Goal: Ask a question

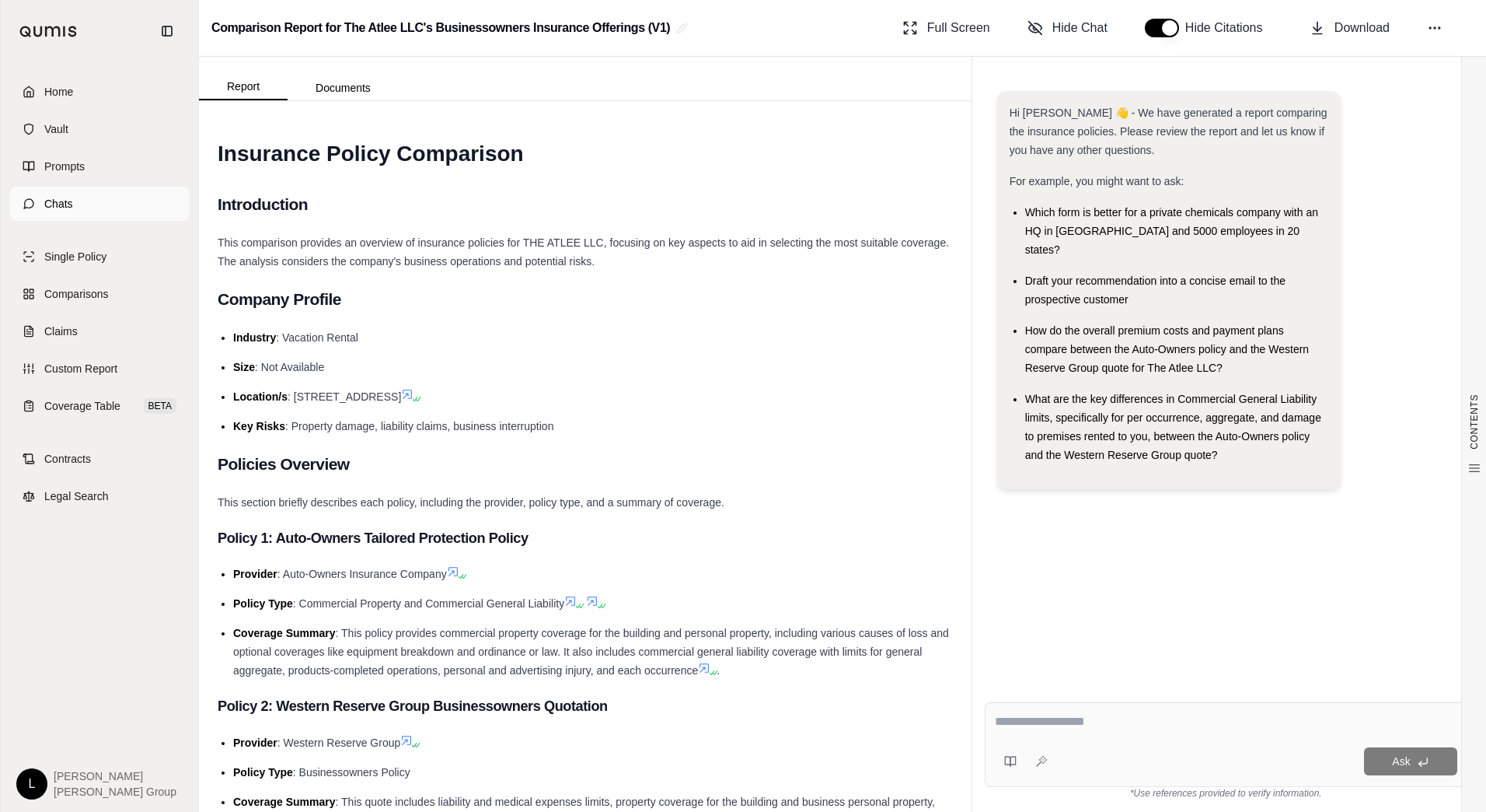
click at [69, 204] on span "Chats" at bounding box center [58, 204] width 29 height 16
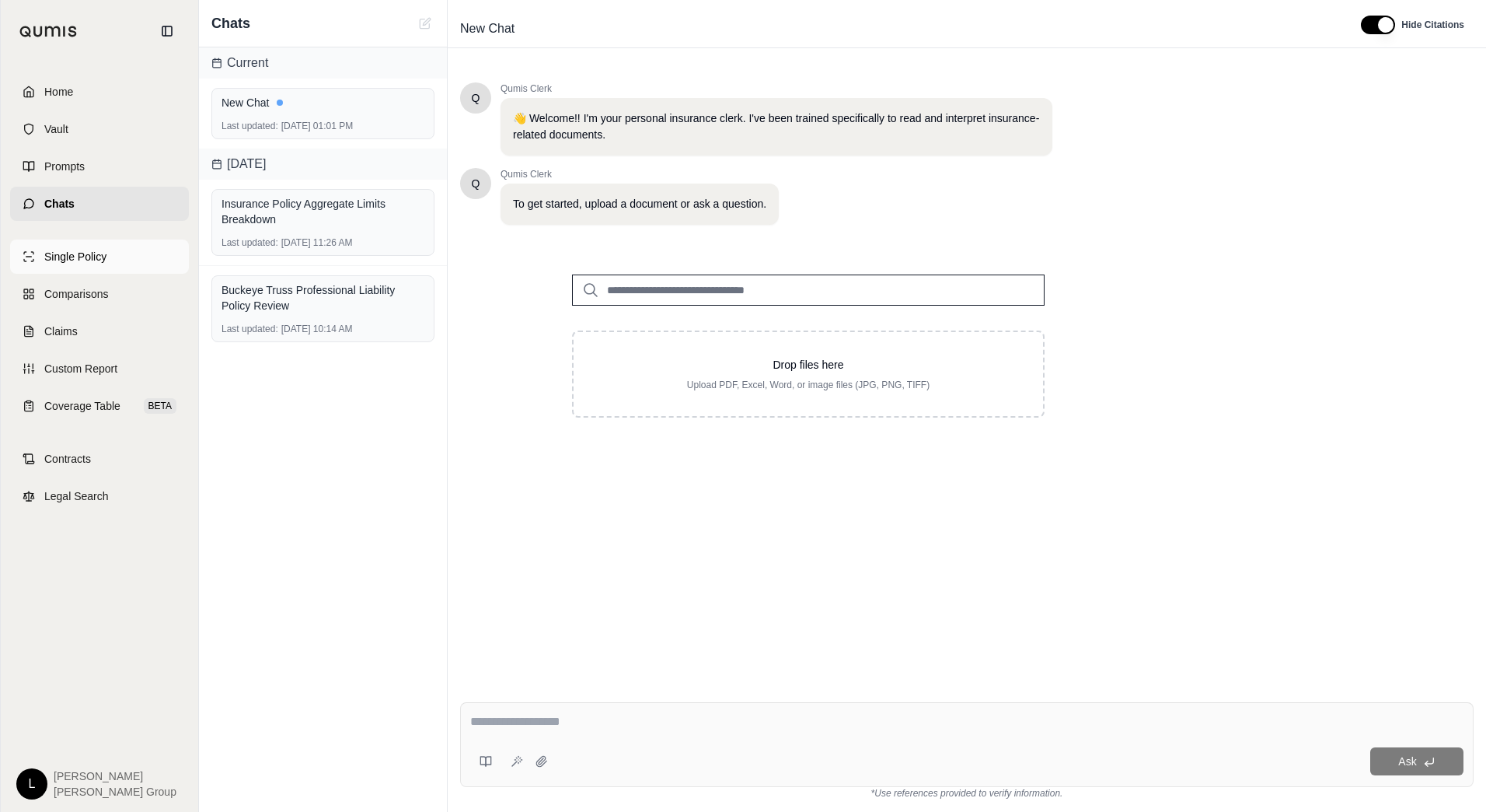
click at [89, 252] on span "Single Policy" at bounding box center [75, 256] width 62 height 16
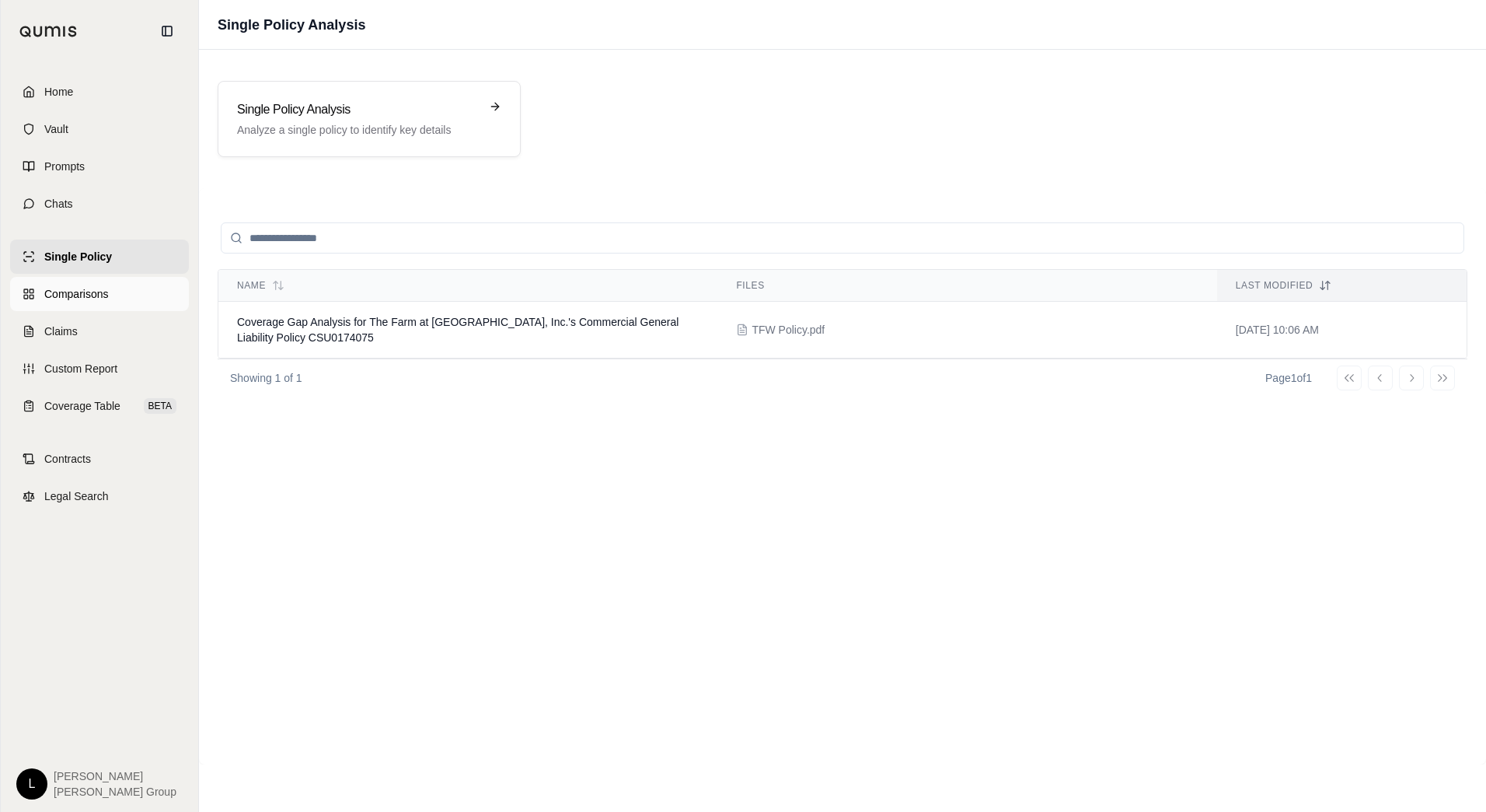
click at [79, 297] on span "Comparisons" at bounding box center [76, 294] width 64 height 16
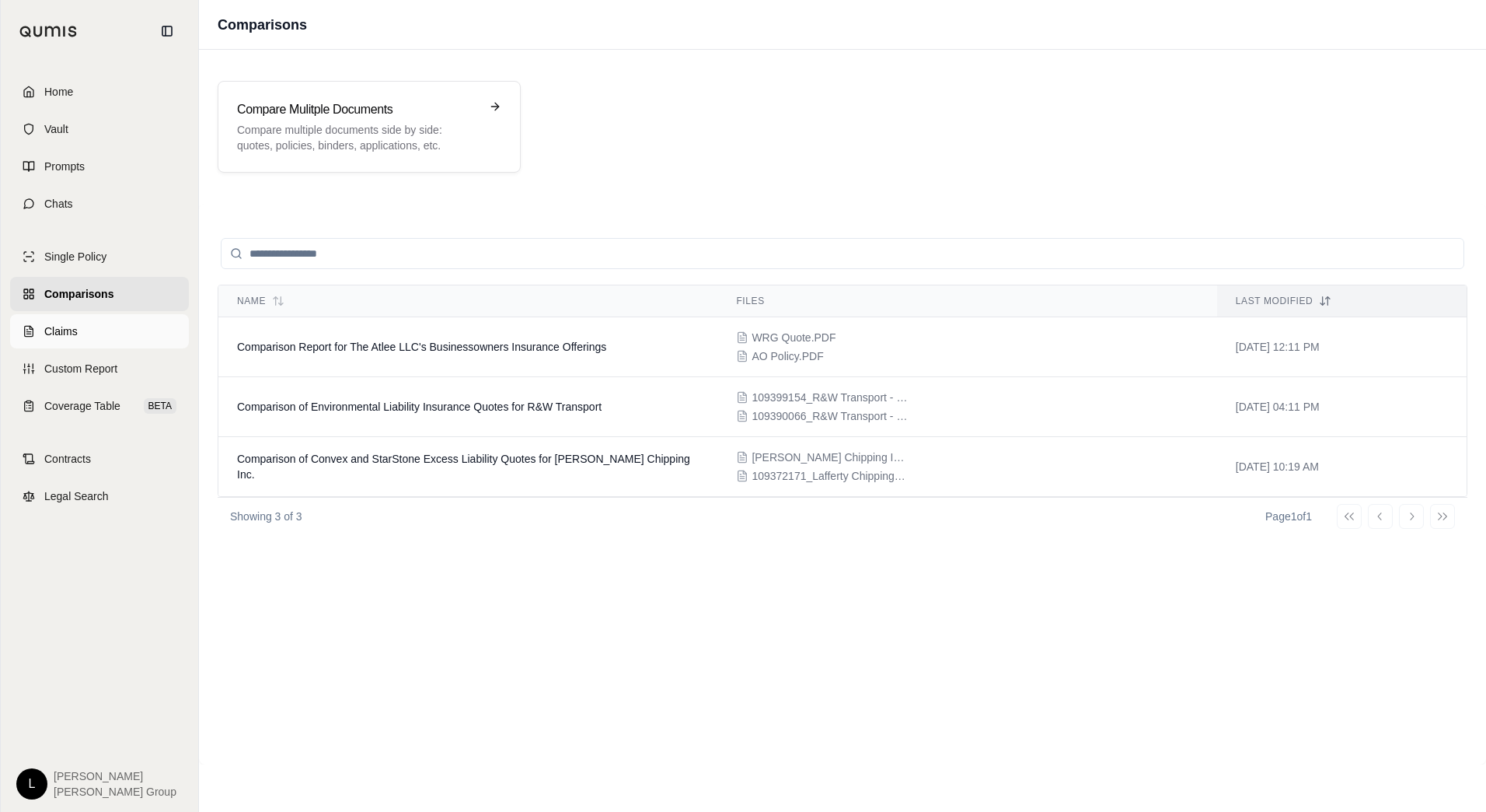
click at [72, 329] on span "Claims" at bounding box center [61, 331] width 34 height 16
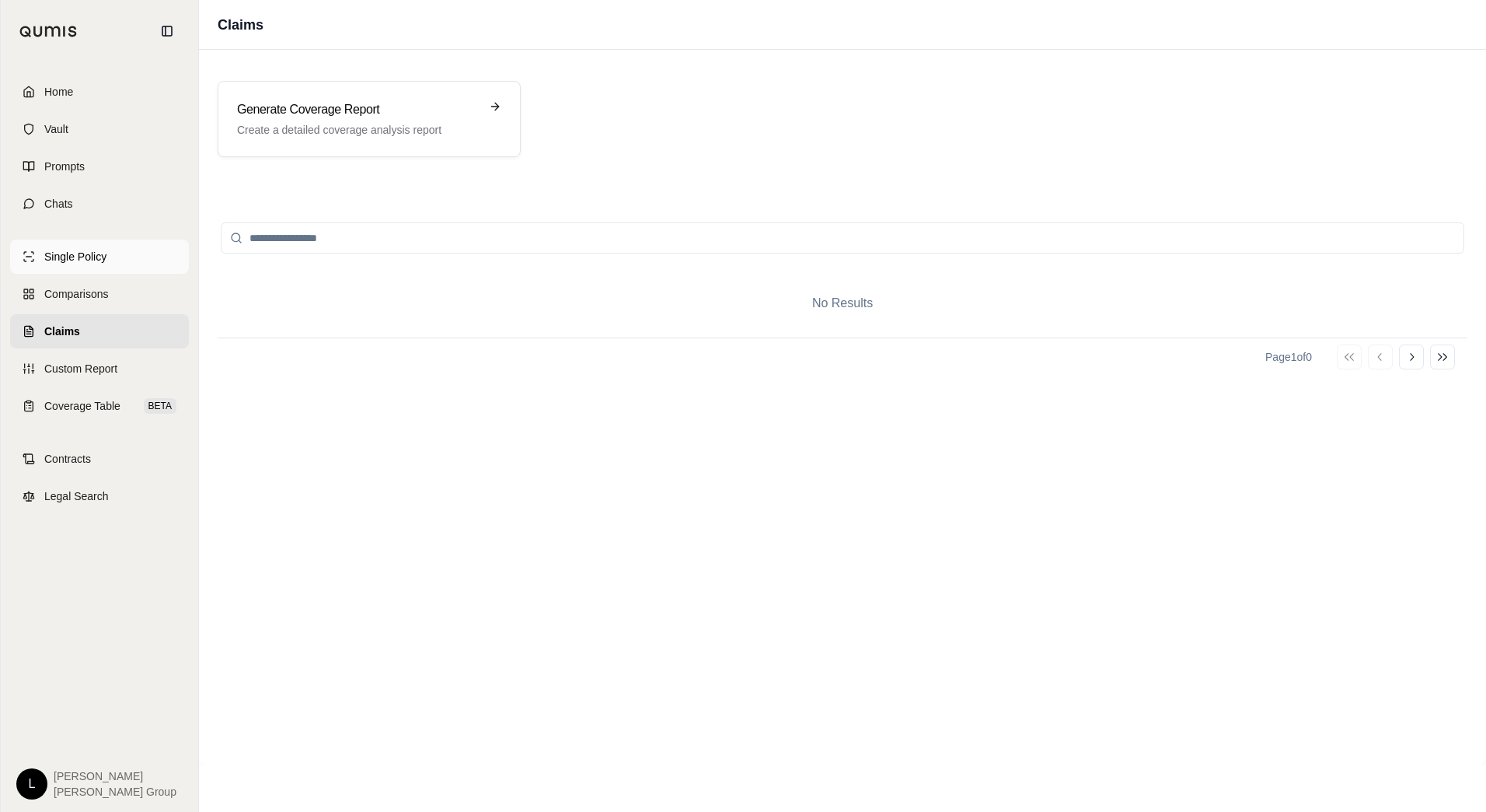
click at [72, 256] on span "Single Policy" at bounding box center [75, 256] width 62 height 16
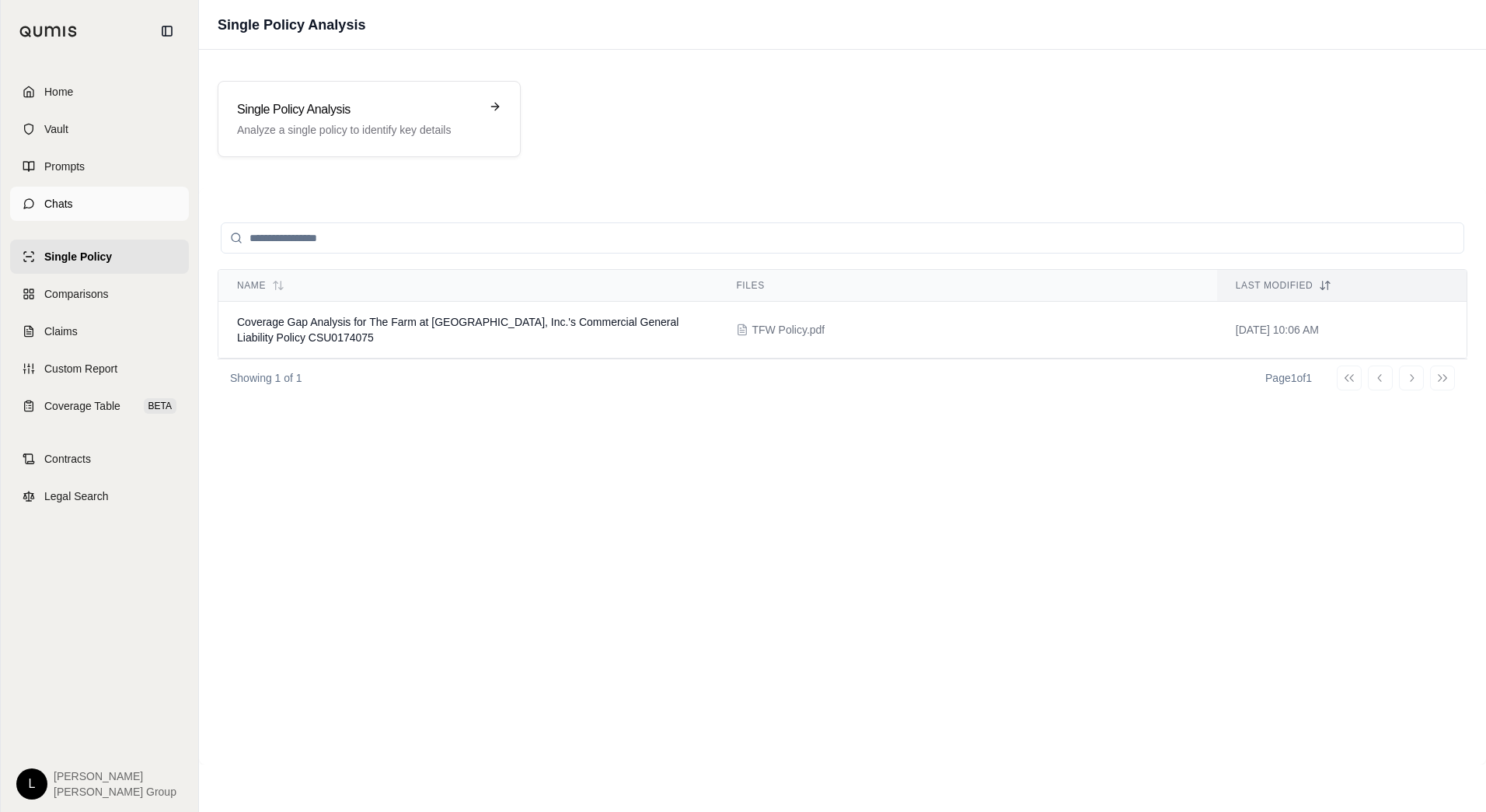
click at [78, 201] on link "Chats" at bounding box center [99, 203] width 178 height 34
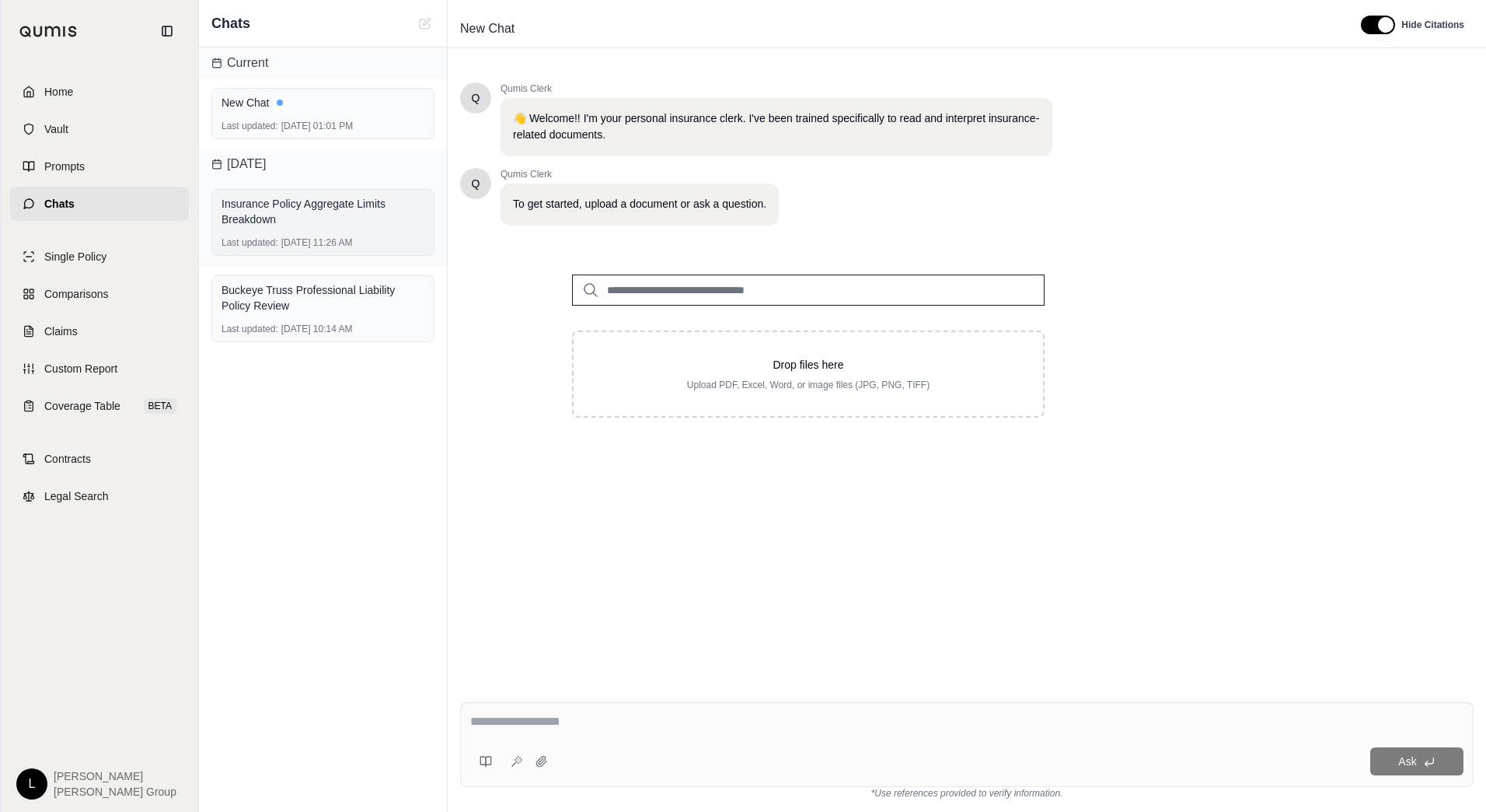
click at [281, 215] on div "Insurance Policy Aggregate Limits Breakdown" at bounding box center [323, 212] width 203 height 32
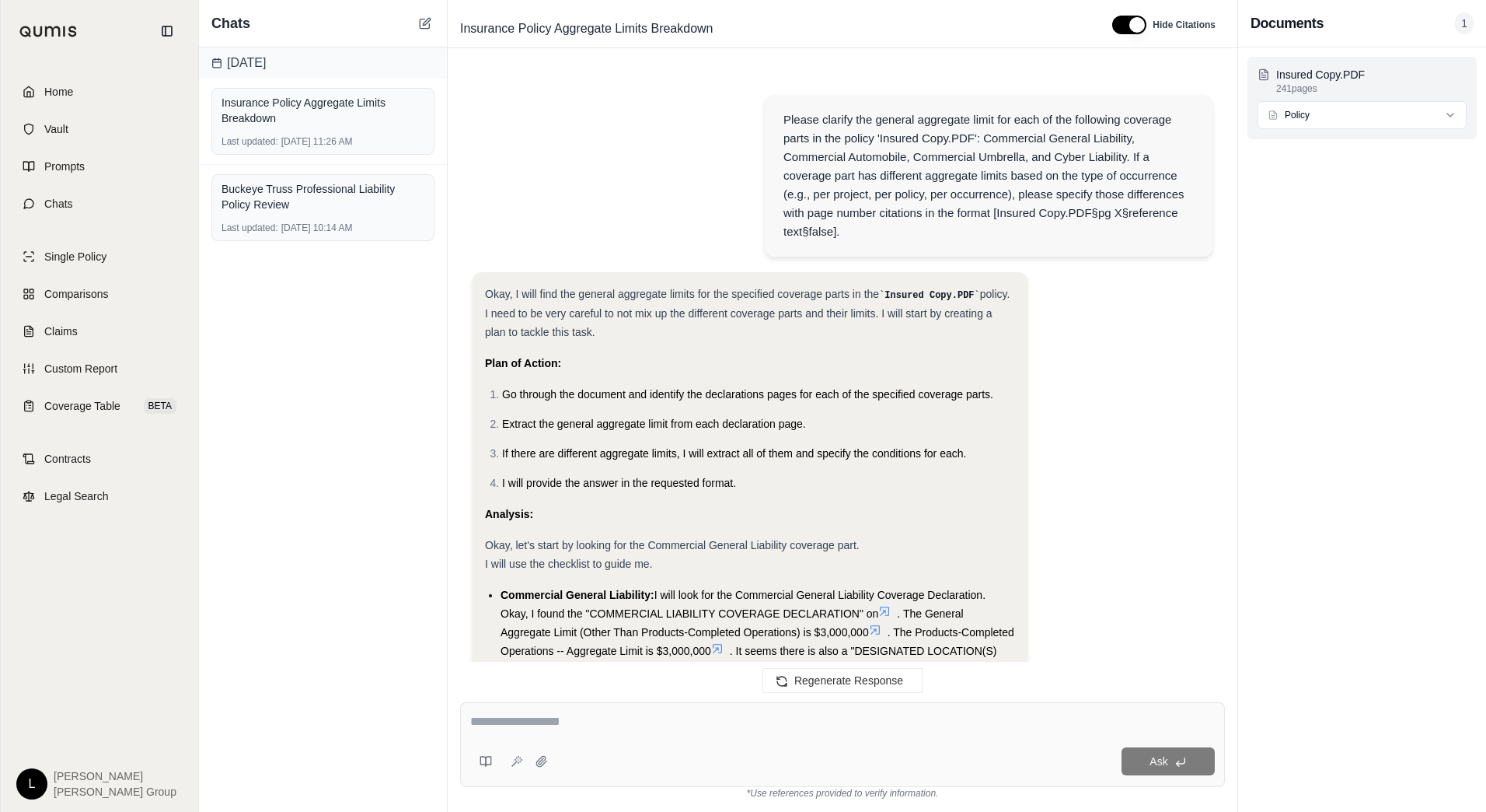
click at [1445, 113] on html "Home Vault Prompts Chats Single Policy Comparisons Claims Custom Report Coverag…" at bounding box center [743, 406] width 1486 height 812
drag, startPoint x: 1332, startPoint y: 78, endPoint x: 1328, endPoint y: 70, distance: 8.9
click at [1328, 70] on p "Insured Copy.PDF" at bounding box center [1371, 75] width 190 height 16
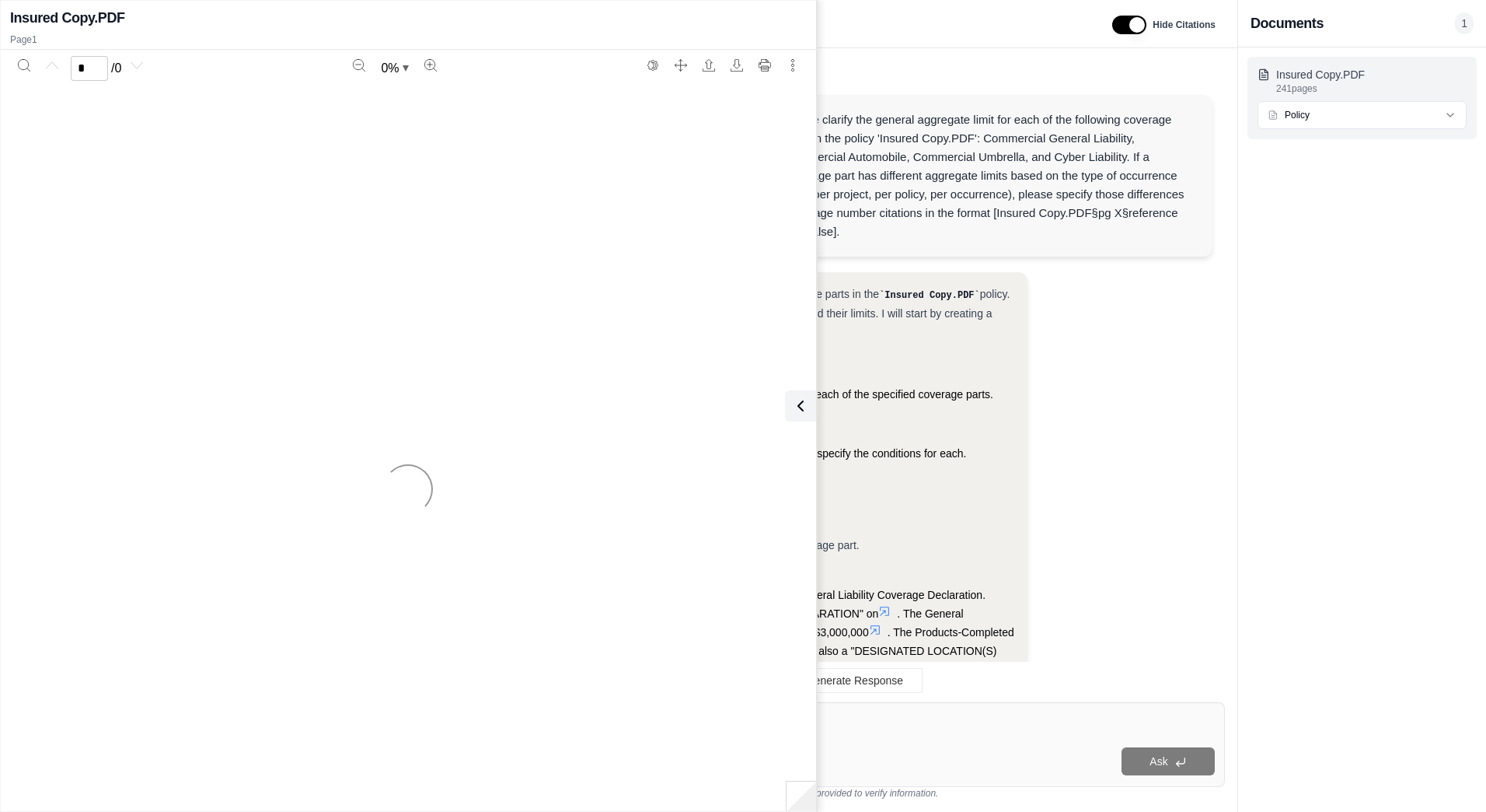
scroll to position [1500, 0]
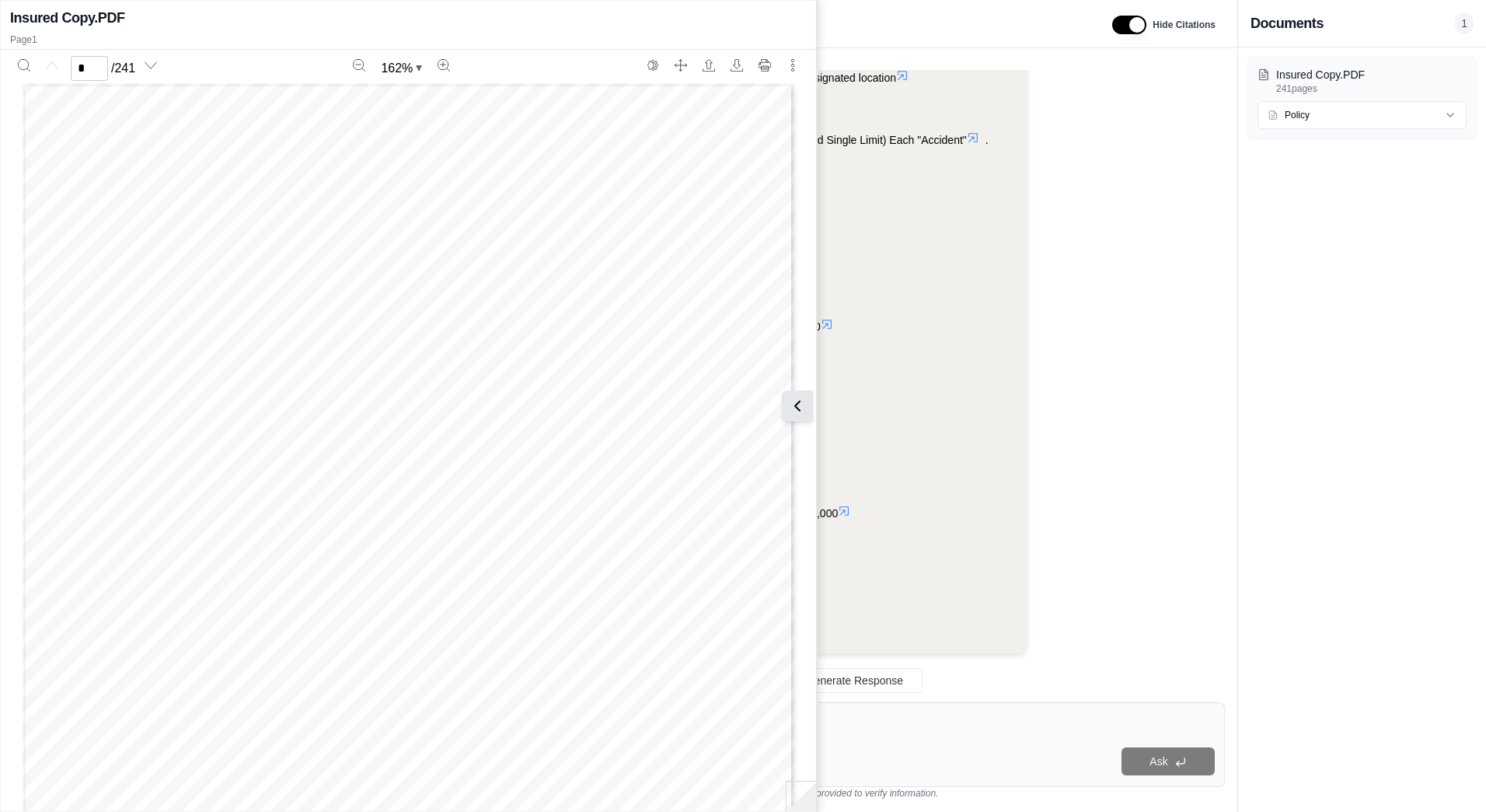
click at [809, 414] on button at bounding box center [798, 406] width 32 height 32
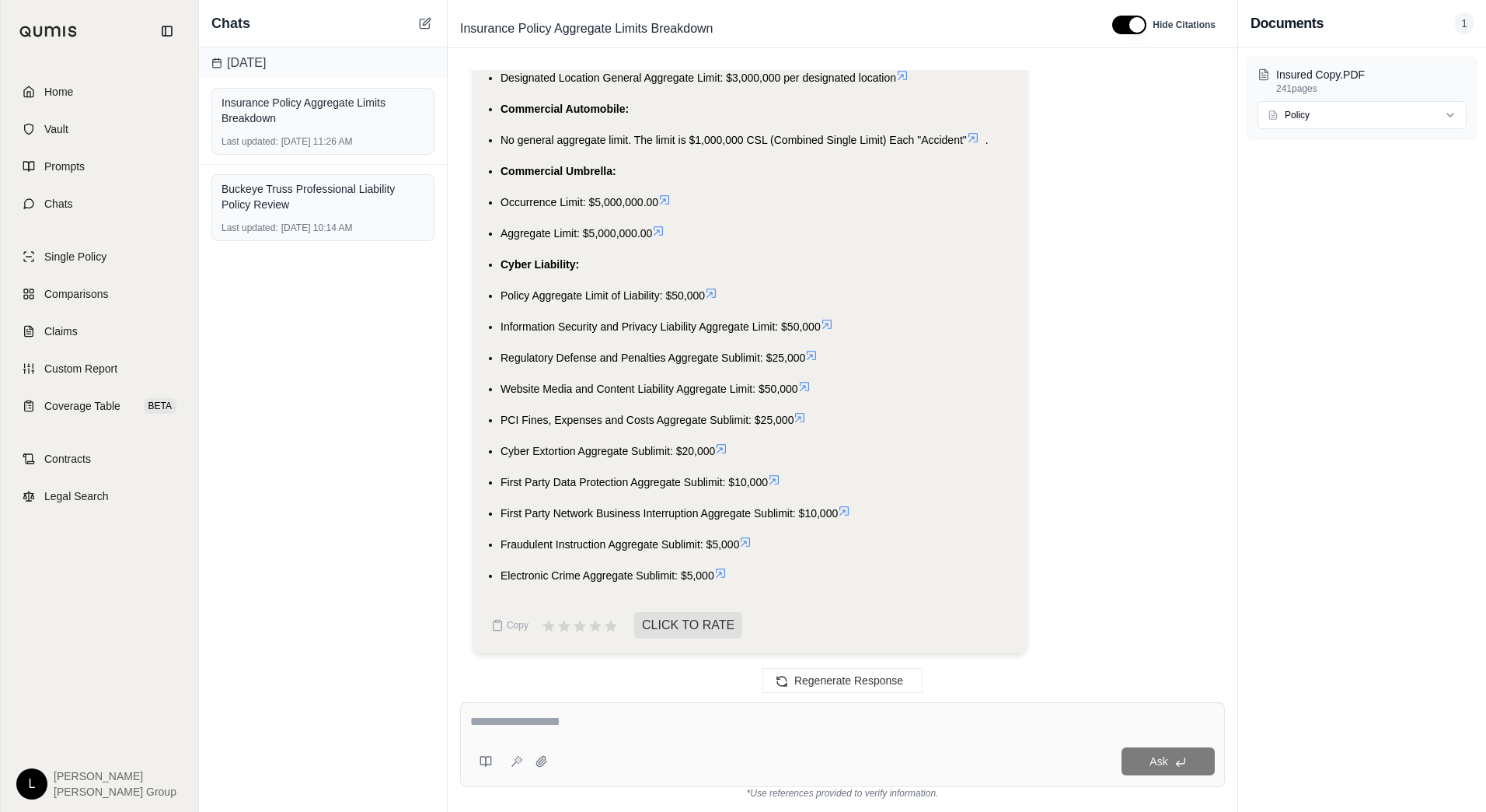
click at [511, 712] on textarea at bounding box center [843, 721] width 745 height 19
type textarea "**********"
click at [513, 761] on icon at bounding box center [516, 761] width 13 height 13
type textarea "**********"
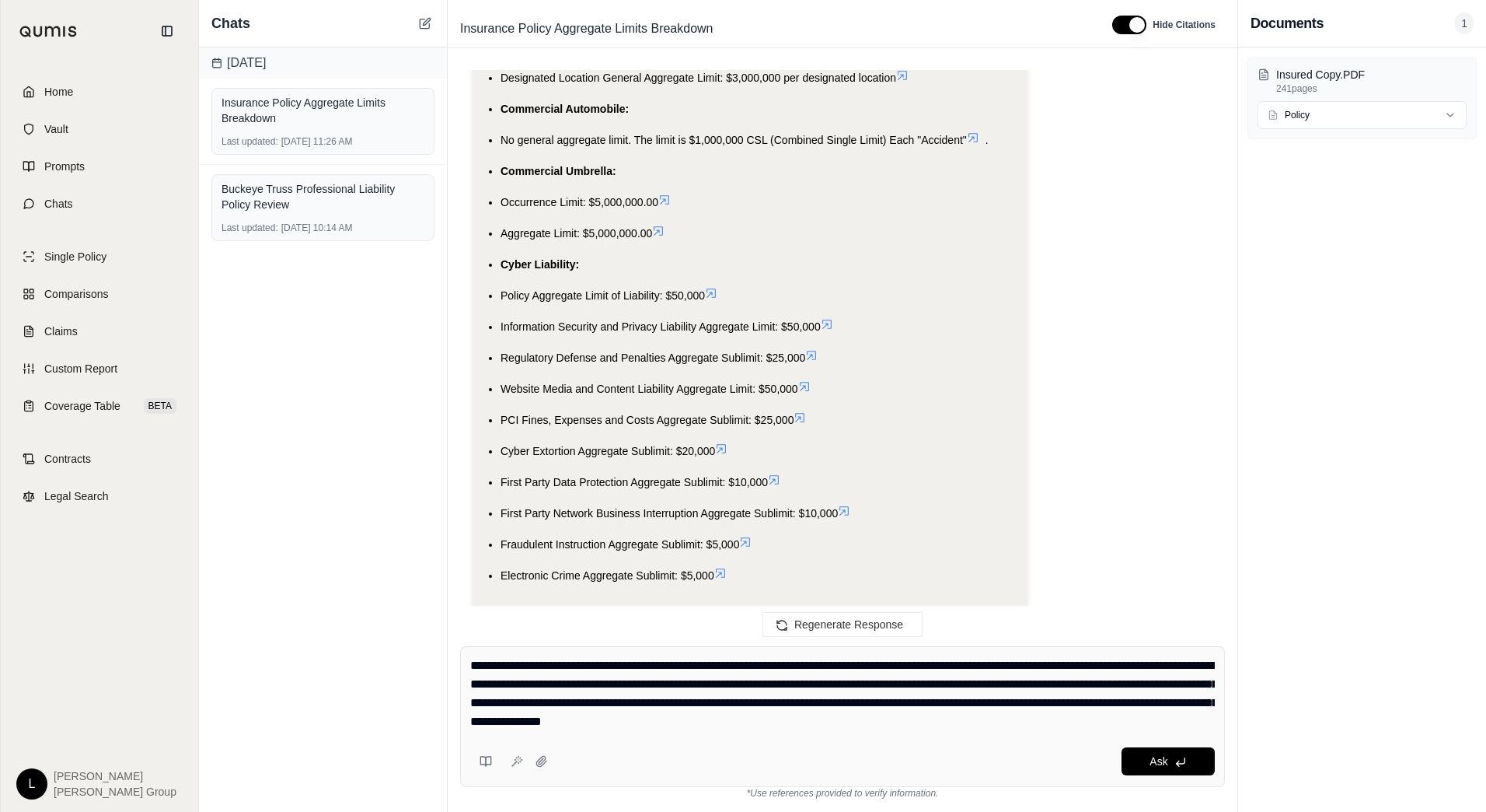
scroll to position [1555, 0]
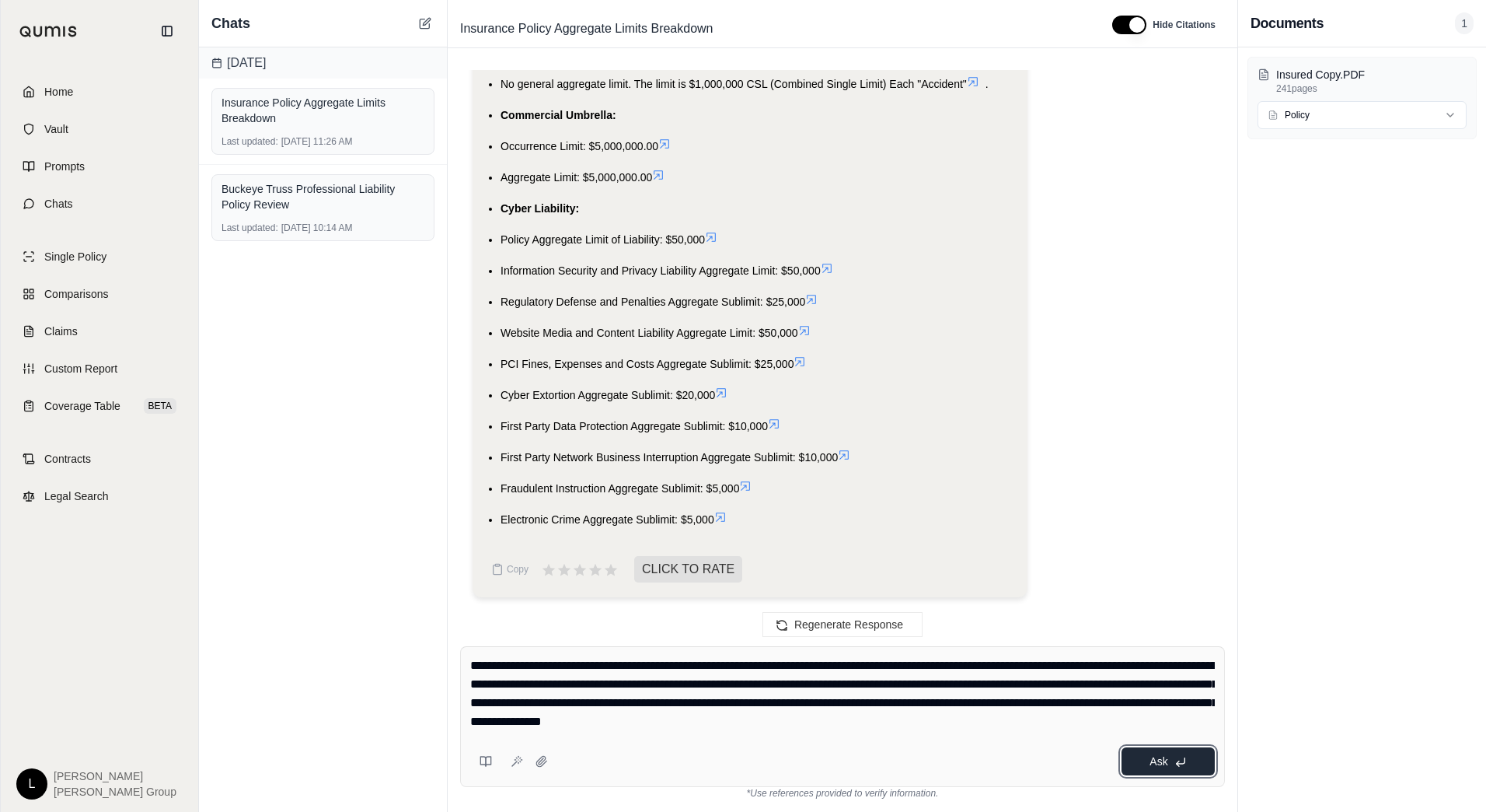
click at [1150, 767] on span "Ask" at bounding box center [1159, 761] width 18 height 13
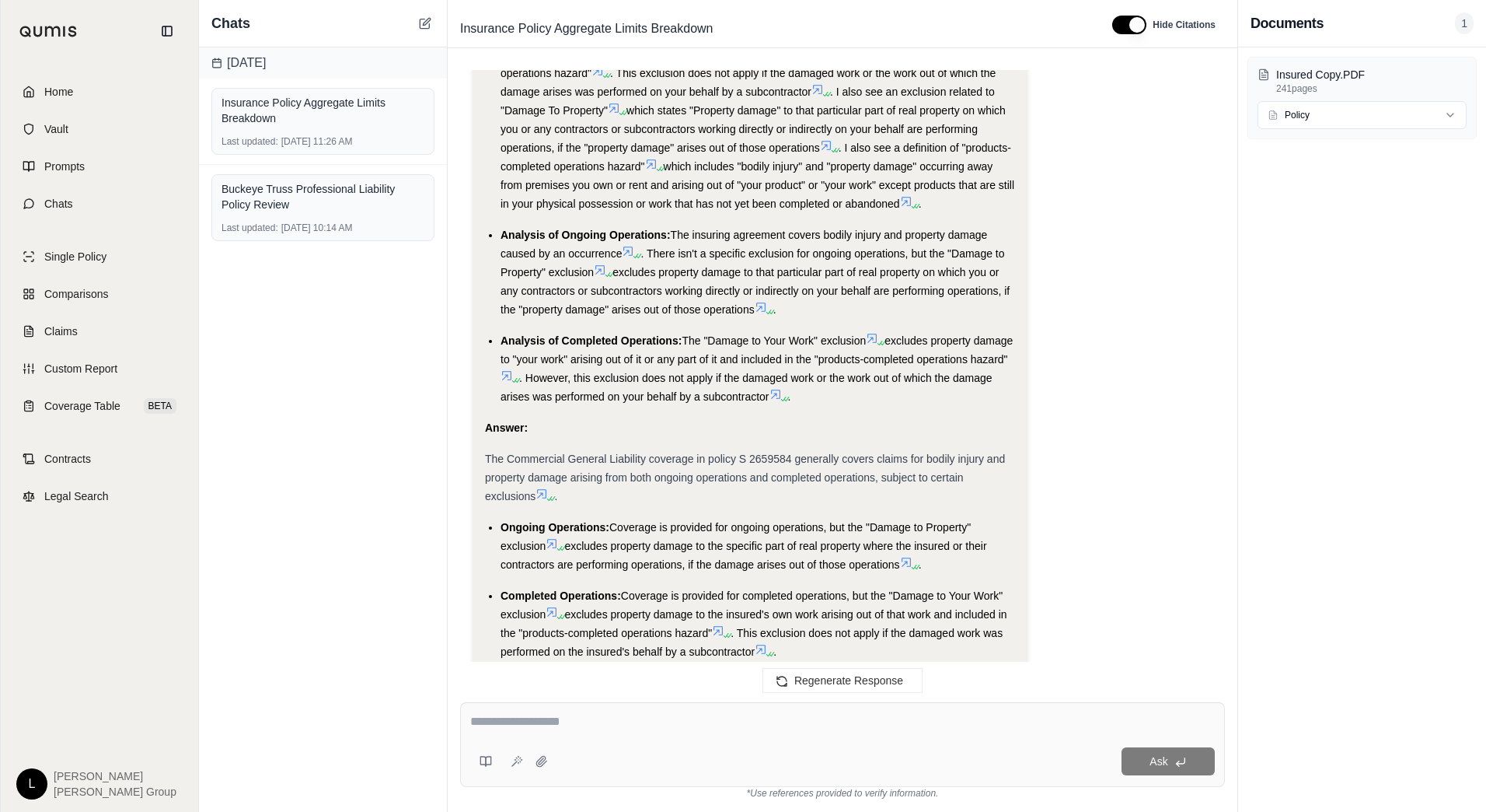
scroll to position [2910, 0]
